Goal: Information Seeking & Learning: Learn about a topic

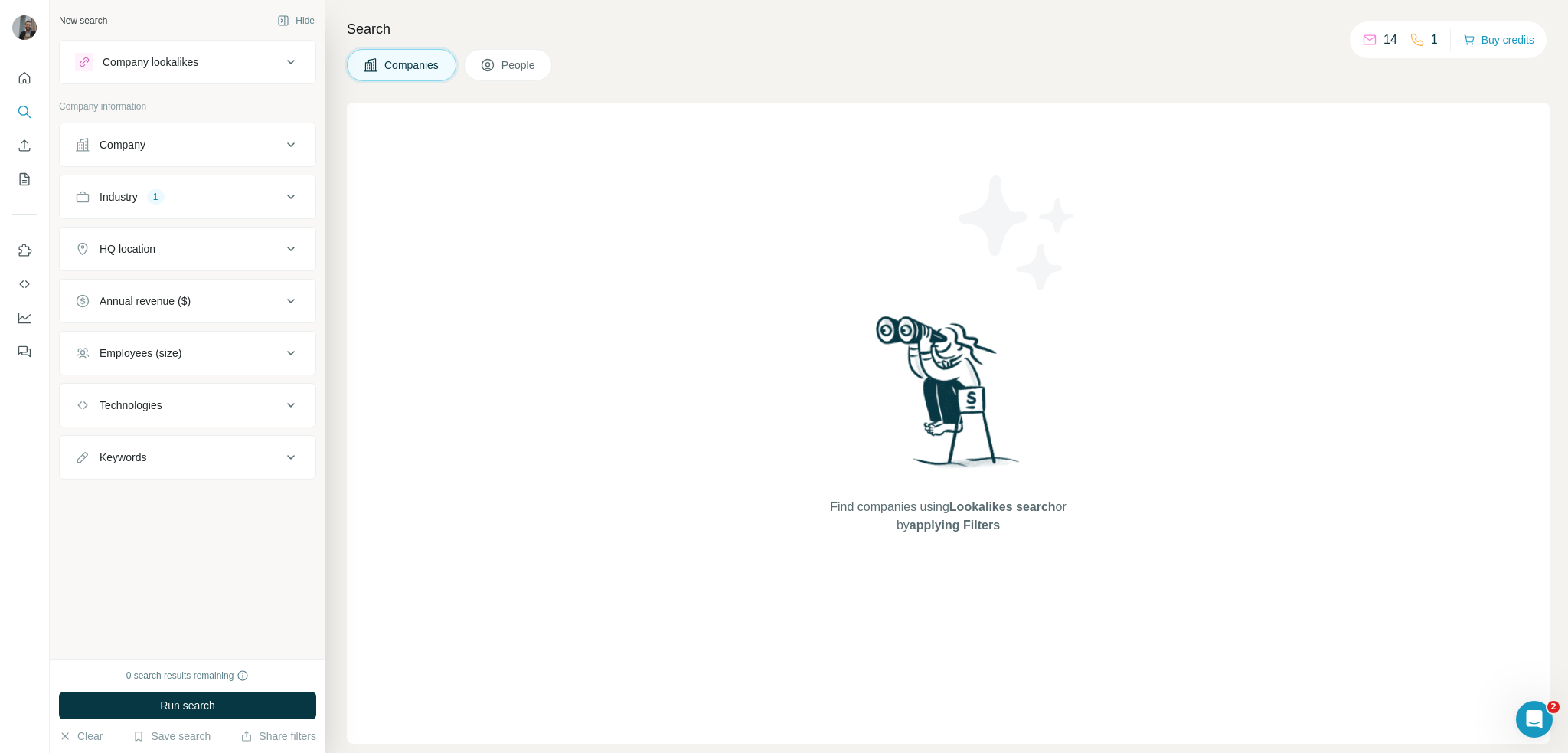
click at [151, 196] on div "1" at bounding box center [156, 197] width 18 height 14
click at [139, 239] on input at bounding box center [179, 235] width 189 height 17
drag, startPoint x: 141, startPoint y: 227, endPoint x: 70, endPoint y: 223, distance: 71.1
click at [70, 223] on div "* 3D Printing Clear all" at bounding box center [187, 268] width 255 height 94
type input "*"
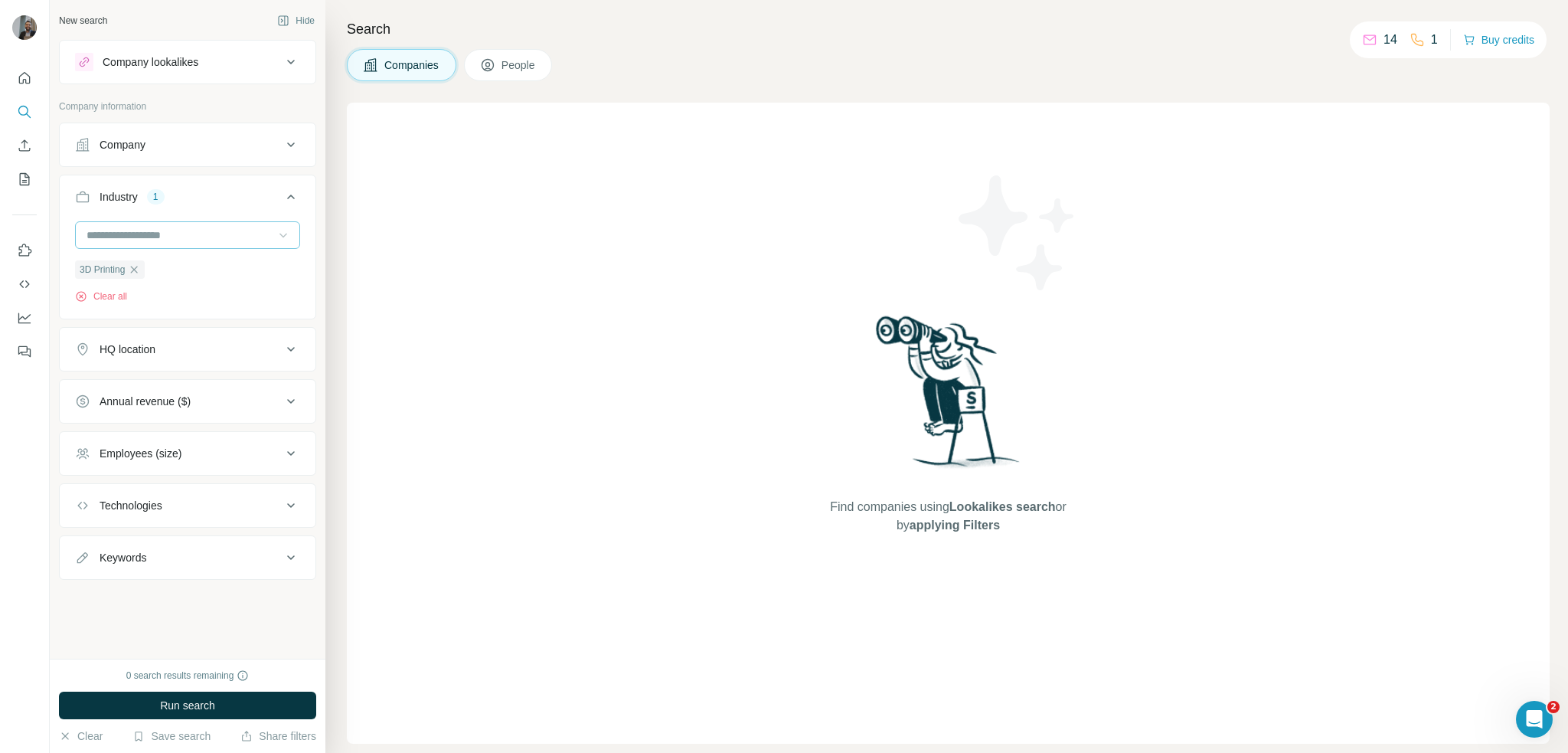
click at [193, 238] on input at bounding box center [179, 235] width 189 height 17
click at [110, 268] on p "3D Printing" at bounding box center [115, 269] width 53 height 15
click at [122, 232] on p "3D Printing" at bounding box center [111, 234] width 53 height 15
type input "*"
click at [144, 229] on input "*" at bounding box center [179, 235] width 189 height 17
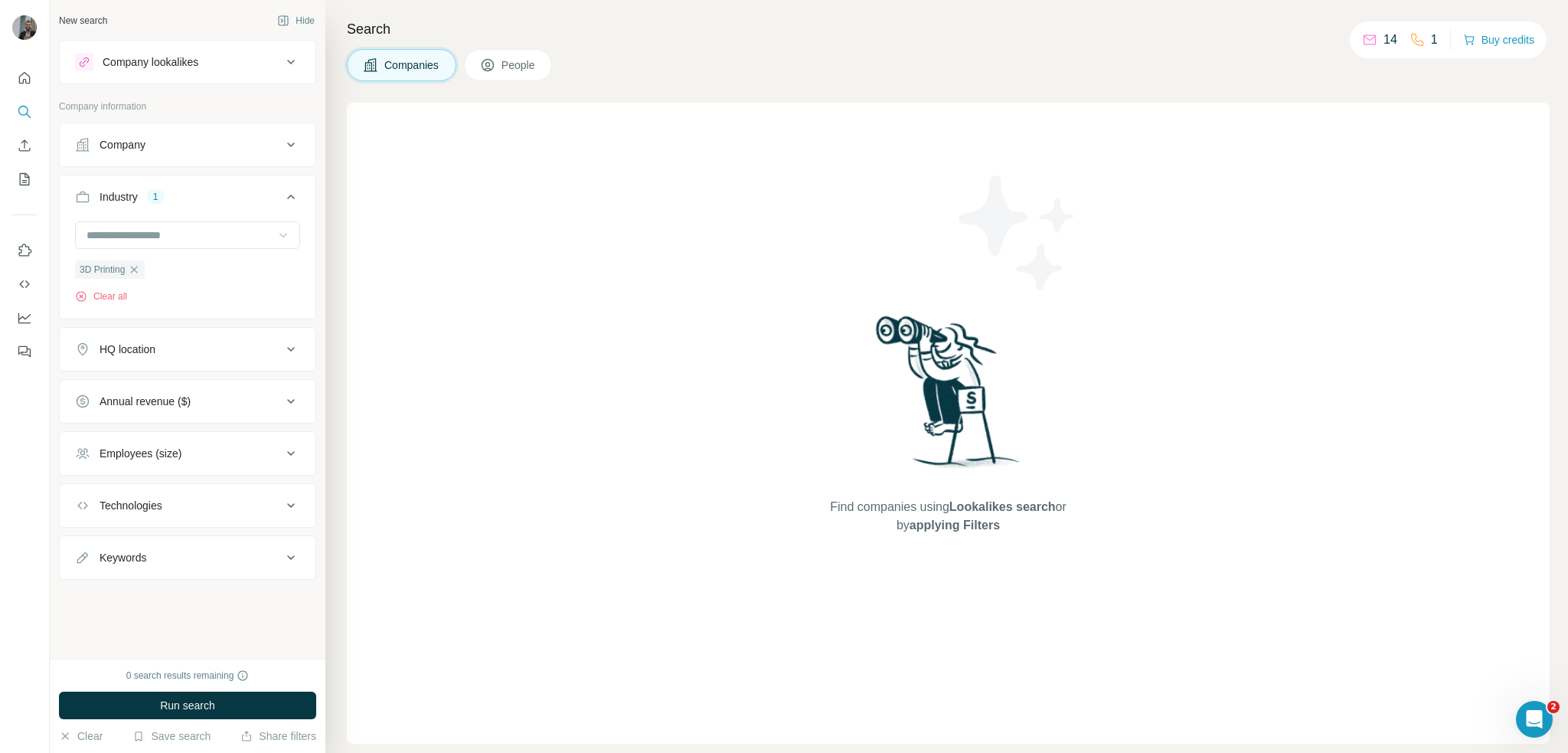
click at [56, 174] on div "New search Hide Company lookalikes Company information Company Industry 1 3D Pr…" at bounding box center [187, 329] width 276 height 659
drag, startPoint x: 56, startPoint y: 174, endPoint x: 261, endPoint y: 314, distance: 248.2
click at [261, 314] on div "New search Hide Company lookalikes Company information Company Industry 1 3D Pr…" at bounding box center [187, 329] width 276 height 659
click at [269, 287] on div "3D Printing Clear all" at bounding box center [187, 262] width 225 height 82
click at [147, 192] on div "Industry 1" at bounding box center [179, 197] width 207 height 15
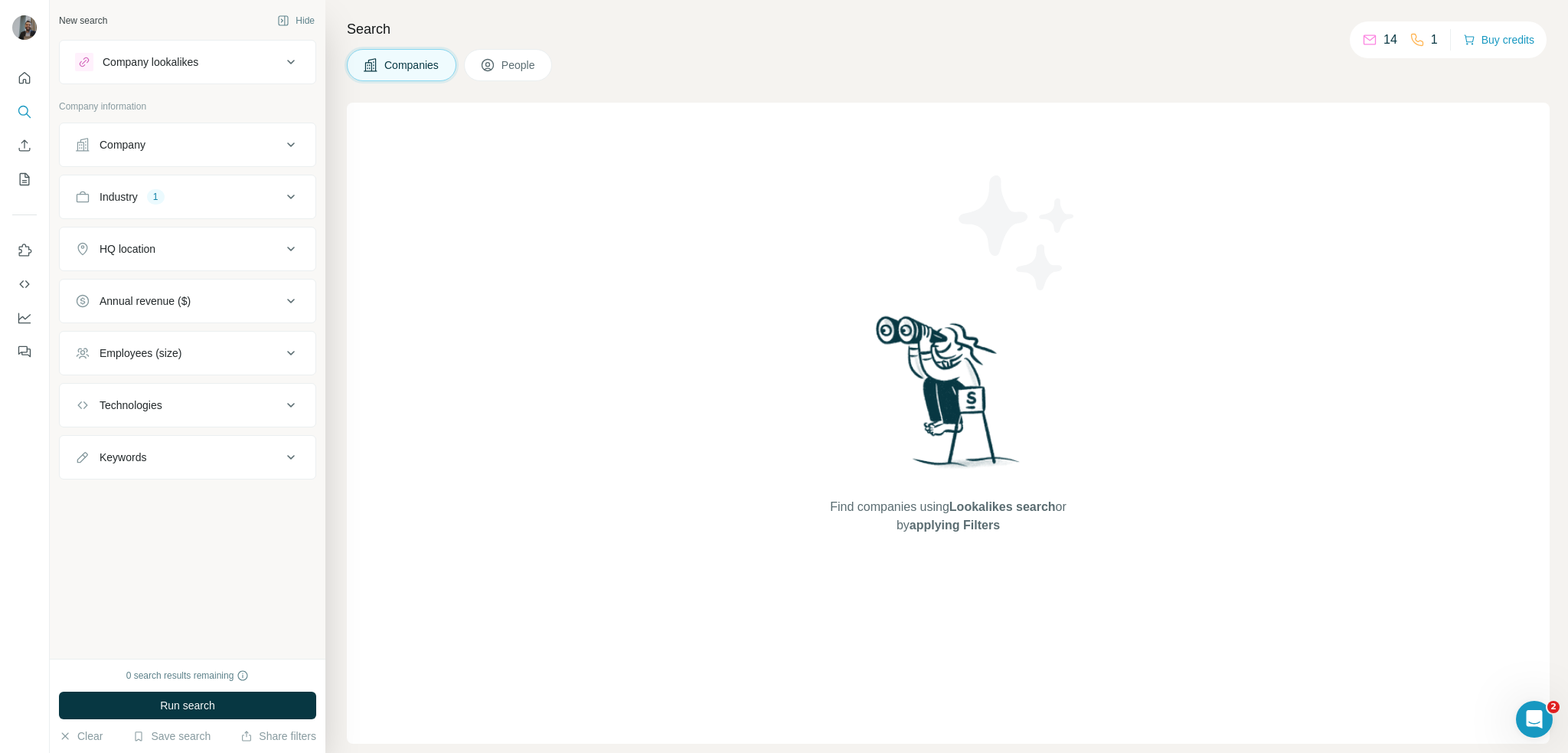
click at [230, 193] on div "Industry 1" at bounding box center [179, 197] width 207 height 15
click at [303, 175] on div "Industry 1 3D Printing Clear all" at bounding box center [187, 246] width 257 height 144
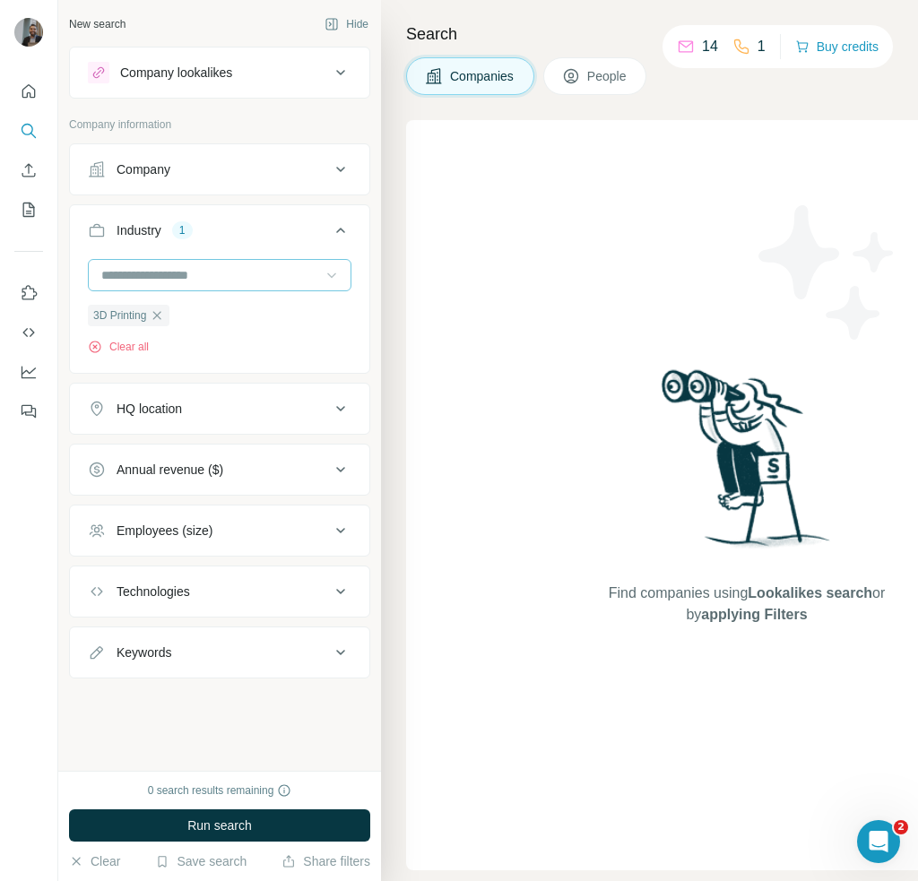
click at [333, 272] on icon at bounding box center [332, 275] width 18 height 18
click at [332, 274] on icon at bounding box center [332, 275] width 18 height 18
click at [332, 273] on icon at bounding box center [332, 275] width 18 height 18
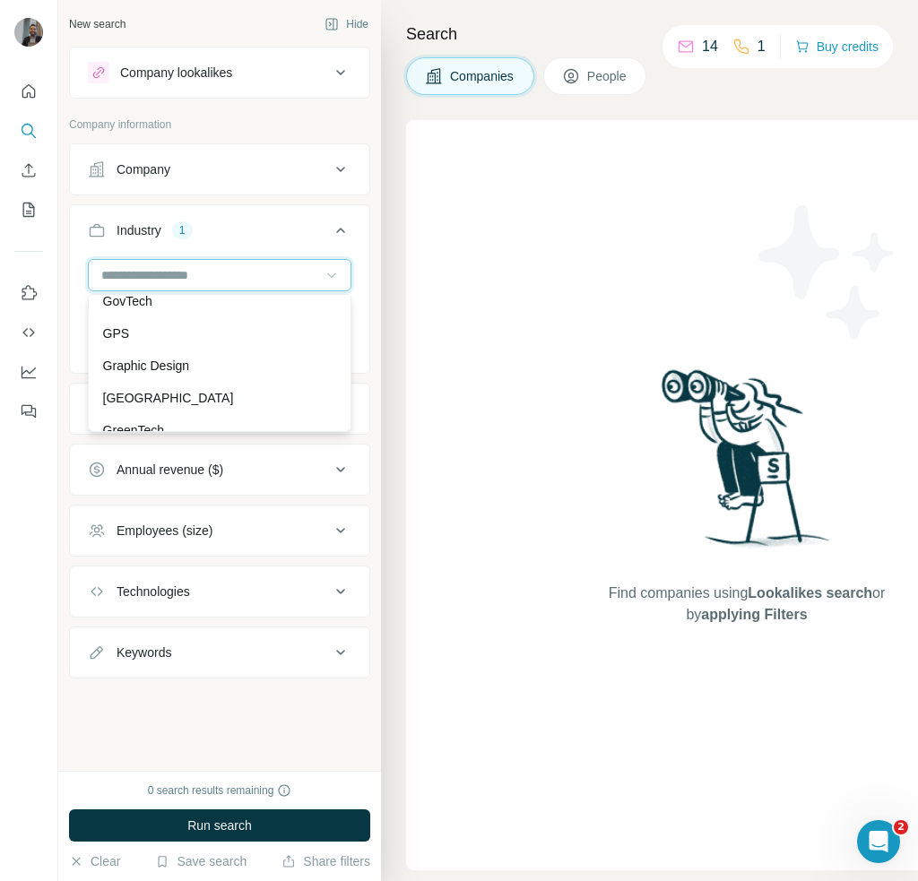
scroll to position [8338, 0]
click at [513, 414] on div "Find companies using Lookalikes search or by applying Filters" at bounding box center [746, 495] width 681 height 750
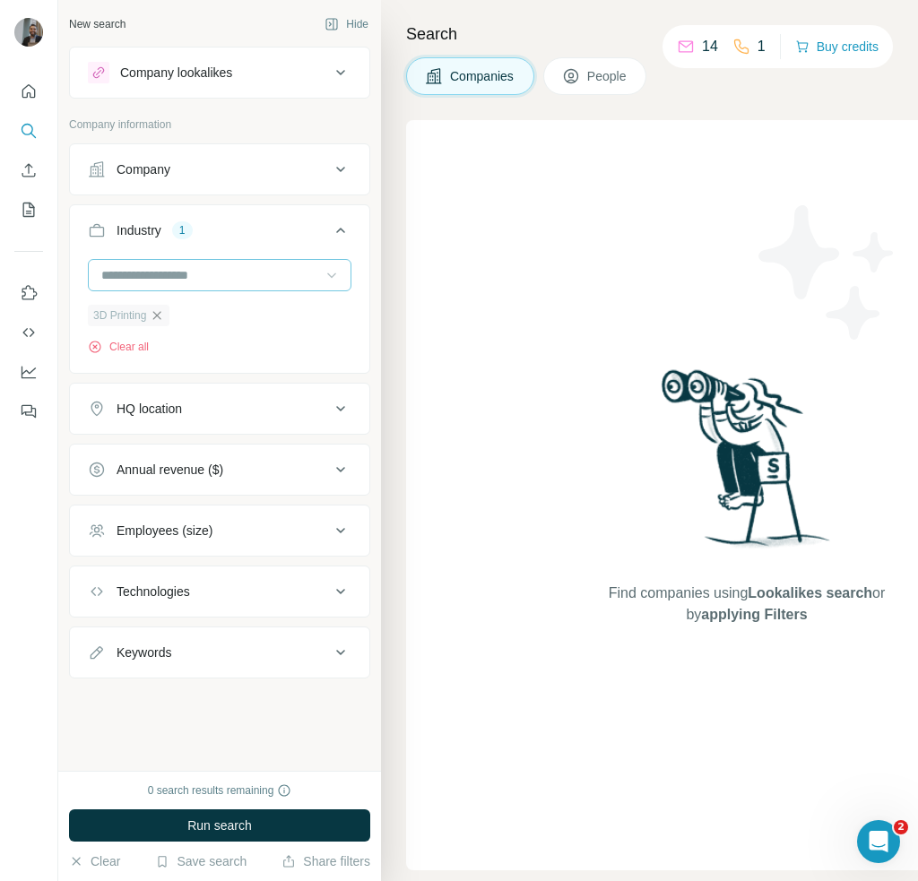
click at [161, 311] on icon "button" at bounding box center [157, 315] width 14 height 14
